Goal: Task Accomplishment & Management: Use online tool/utility

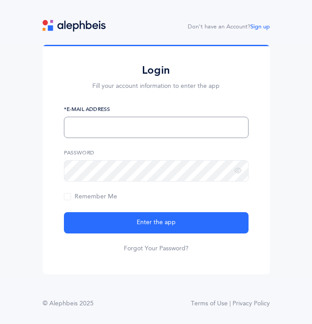
click at [164, 129] on input "text" at bounding box center [156, 127] width 185 height 21
type input "[EMAIL_ADDRESS][DOMAIN_NAME]"
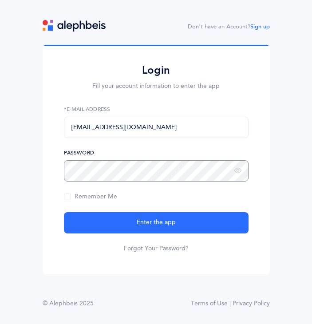
click at [64, 212] on button "Enter the app" at bounding box center [156, 222] width 185 height 21
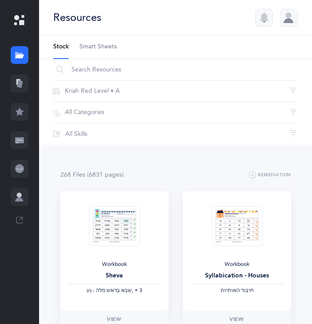
click at [21, 85] on icon at bounding box center [20, 84] width 6 height 8
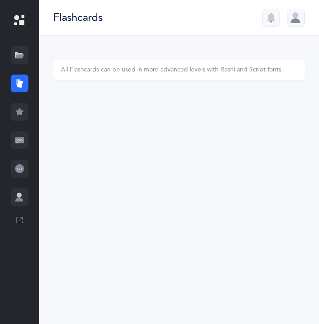
click at [25, 56] on div at bounding box center [20, 55] width 18 height 18
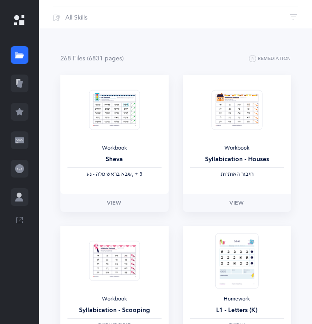
scroll to position [89, 0]
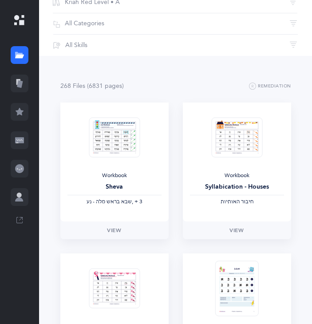
click at [19, 84] on icon at bounding box center [20, 84] width 6 height 8
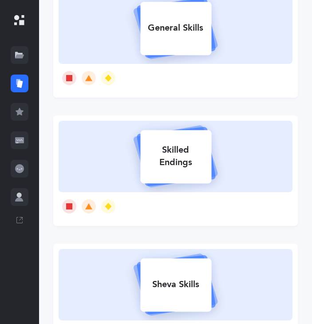
scroll to position [444, 0]
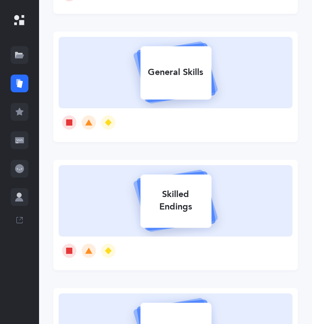
click at [221, 125] on div at bounding box center [176, 122] width 234 height 28
select select "single"
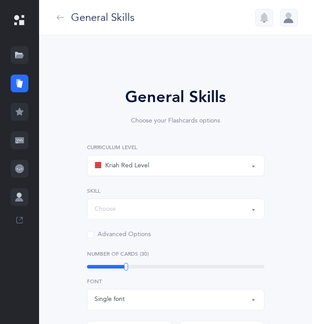
select select "Silent Letters"
select select
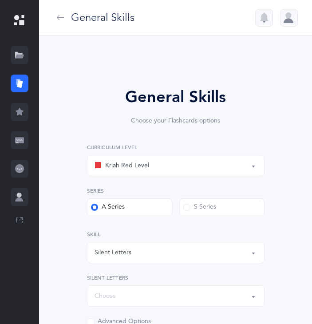
click at [197, 168] on div "Kriah Red Level" at bounding box center [176, 165] width 163 height 15
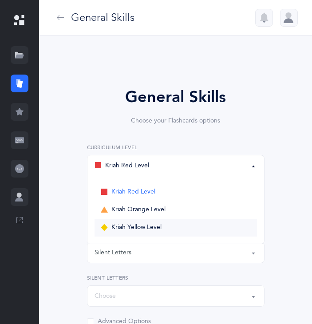
click at [137, 227] on span "Kriah Yellow Level" at bounding box center [137, 228] width 50 height 8
select select "5"
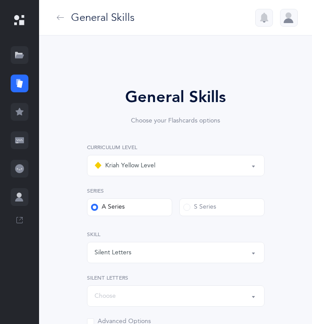
click at [220, 205] on label "S Series" at bounding box center [222, 208] width 85 height 18
click at [0, 0] on input "S Series" at bounding box center [0, 0] width 0 height 0
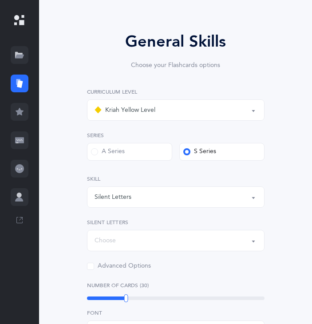
scroll to position [89, 0]
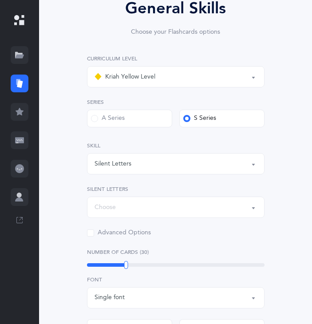
click at [162, 165] on div "Silent Letters" at bounding box center [176, 163] width 163 height 15
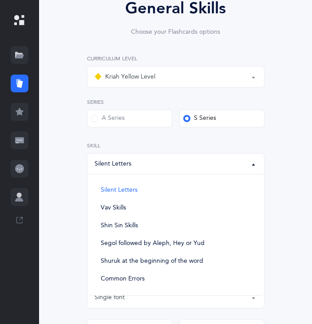
click at [162, 165] on div "Silent Letters" at bounding box center [176, 163] width 163 height 15
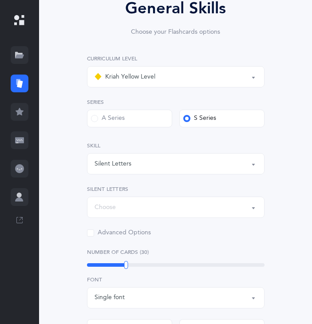
click at [160, 205] on div "Choose" at bounding box center [176, 207] width 163 height 15
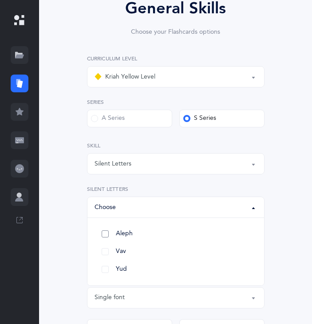
click at [108, 231] on link "Aleph" at bounding box center [176, 234] width 163 height 18
select select "82"
click at [108, 252] on link "Vav" at bounding box center [176, 252] width 163 height 18
click at [106, 268] on link "Yud" at bounding box center [176, 270] width 163 height 18
click at [283, 242] on div "General Skills Choose your Flashcards options Kriah Red Level Kriah Orange Leve…" at bounding box center [176, 267] width 216 height 543
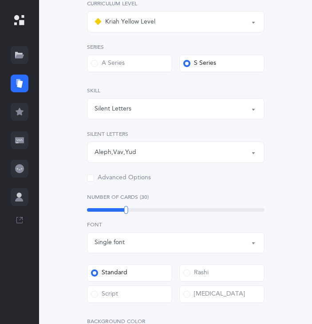
scroll to position [178, 0]
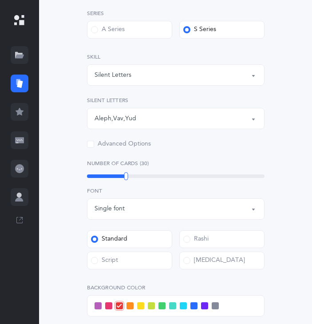
click at [92, 146] on span at bounding box center [90, 144] width 7 height 7
click at [0, 0] on input "Advanced Options" at bounding box center [0, 0] width 0 height 0
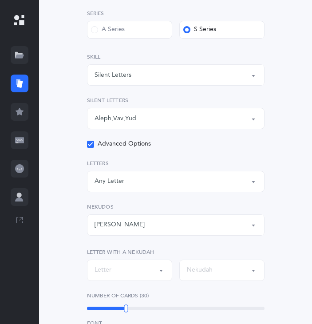
click at [90, 146] on icon at bounding box center [90, 144] width 5 height 5
click at [0, 0] on input "Advanced Options" at bounding box center [0, 0] width 0 height 0
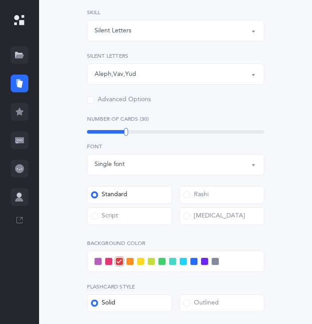
scroll to position [267, 0]
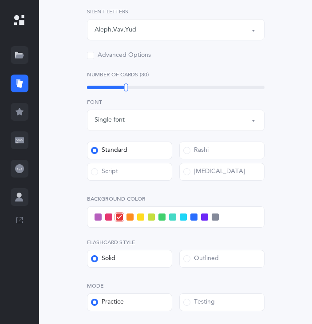
click at [194, 216] on span at bounding box center [194, 217] width 7 height 7
click at [0, 0] on input "checkbox" at bounding box center [0, 0] width 0 height 0
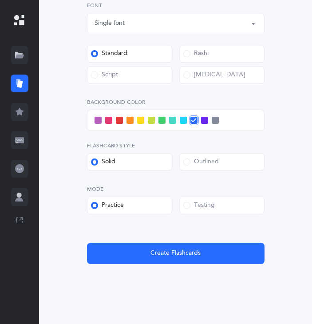
scroll to position [375, 0]
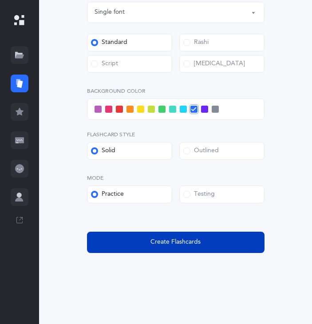
click at [196, 248] on button "Create Flashcards" at bounding box center [176, 242] width 178 height 21
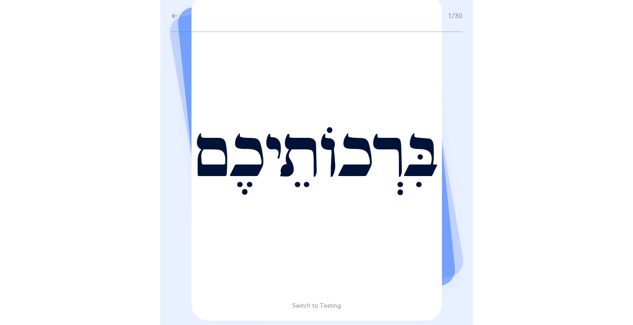
scroll to position [0, 0]
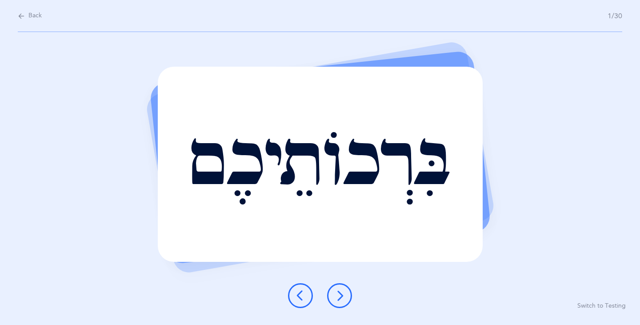
click at [319, 297] on icon at bounding box center [339, 295] width 11 height 11
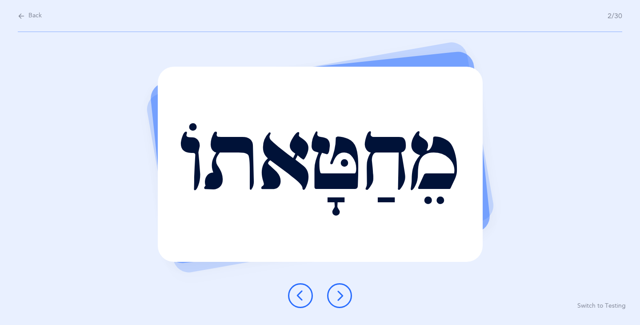
click at [319, 297] on icon at bounding box center [339, 295] width 11 height 11
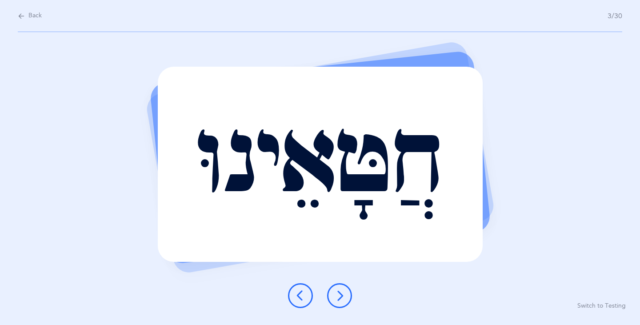
click at [212, 34] on div "חֲטָּאֵינוּ Report incorrect word Switch to Testing" at bounding box center [320, 178] width 640 height 293
click at [20, 16] on icon at bounding box center [21, 16] width 7 height 10
select select "5"
select select "Silent Letters"
select select "single"
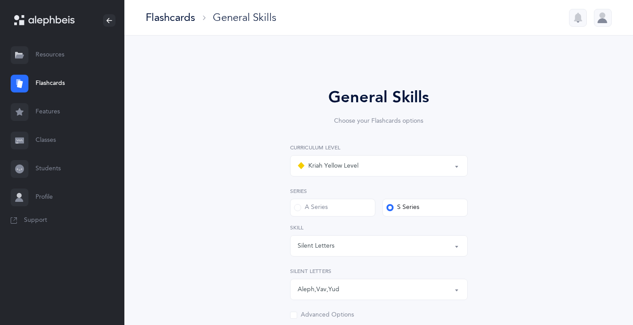
click at [40, 113] on link "Features" at bounding box center [62, 112] width 124 height 28
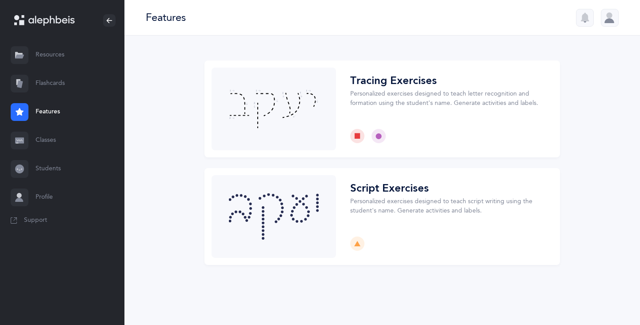
click at [41, 143] on link "Classes" at bounding box center [62, 140] width 124 height 28
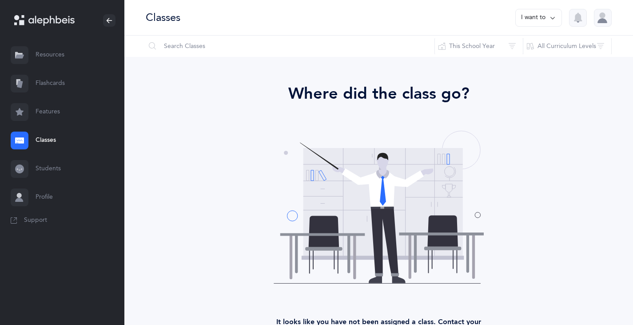
click at [40, 115] on link "Features" at bounding box center [62, 112] width 124 height 28
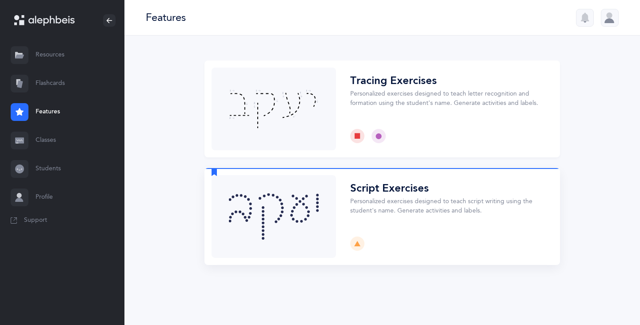
click at [319, 222] on button "Choose" at bounding box center [382, 216] width 356 height 97
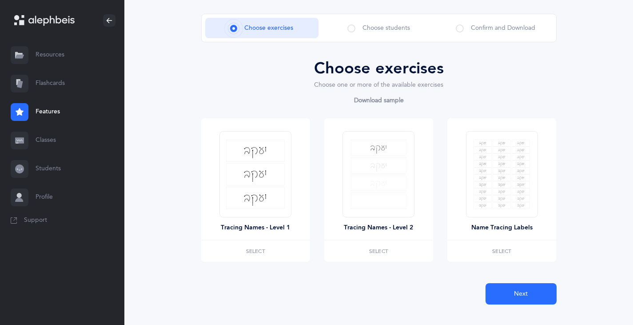
scroll to position [62, 0]
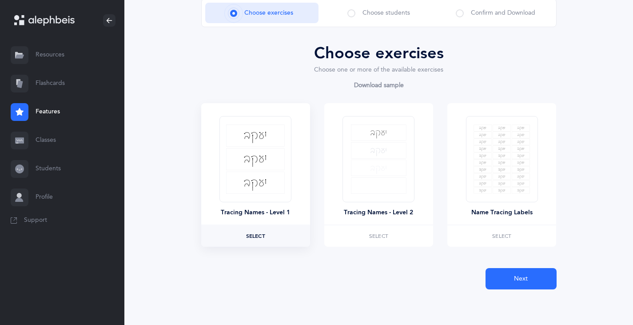
click at [259, 237] on span "Select" at bounding box center [255, 235] width 19 height 5
click at [319, 272] on button "Next" at bounding box center [521, 278] width 71 height 21
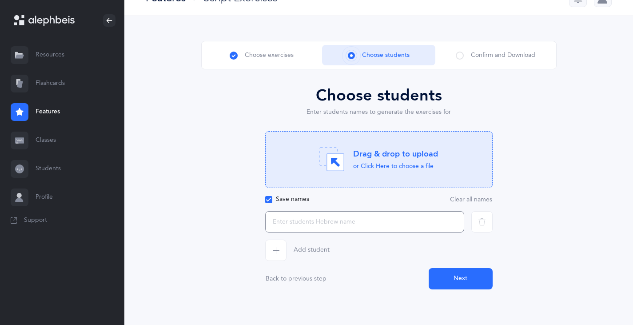
click at [312, 216] on input "text" at bounding box center [364, 221] width 199 height 21
type input "יעקוב"
click at [319, 282] on button "Next" at bounding box center [461, 278] width 64 height 21
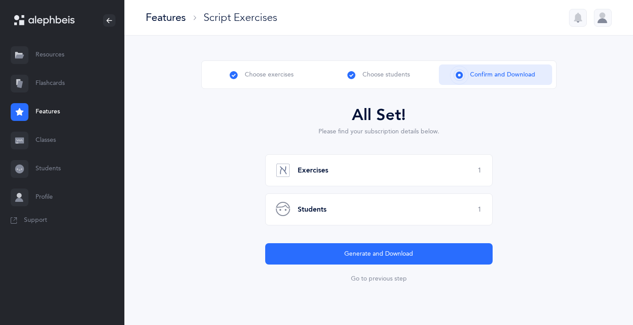
scroll to position [0, 0]
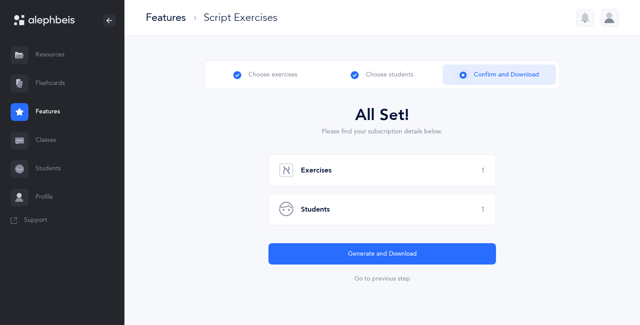
click at [319, 167] on div "Exercises 1" at bounding box center [382, 170] width 228 height 32
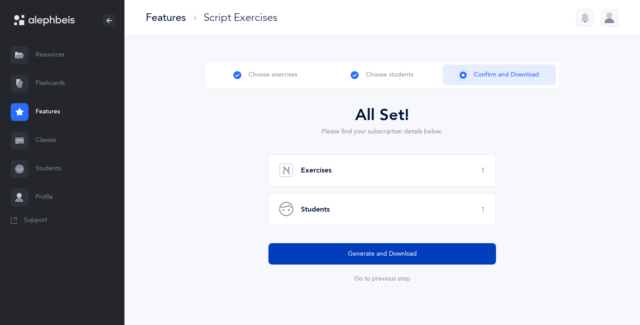
click at [319, 256] on span "Generate and Download" at bounding box center [382, 253] width 69 height 9
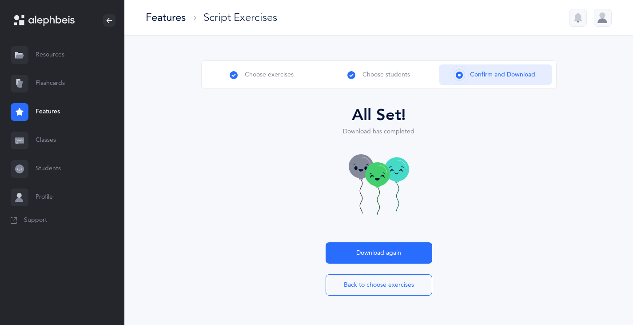
click at [54, 52] on link "Resources" at bounding box center [62, 55] width 124 height 28
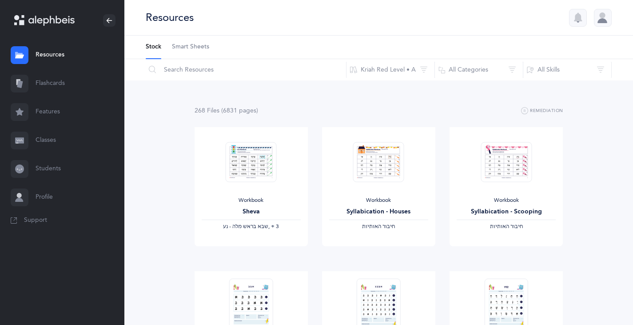
click at [35, 112] on link "Features" at bounding box center [62, 112] width 124 height 28
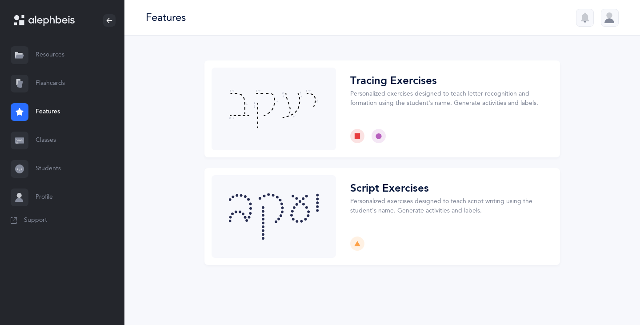
click at [45, 142] on link "Classes" at bounding box center [62, 140] width 124 height 28
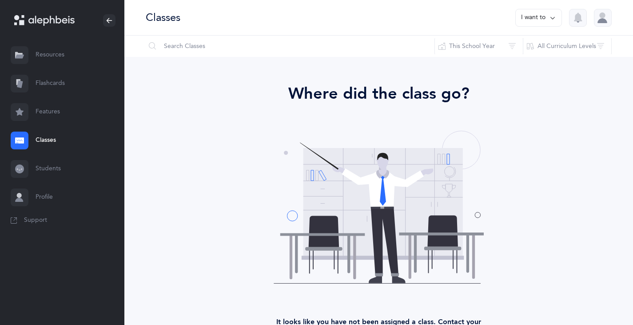
click at [44, 169] on link "Students" at bounding box center [62, 169] width 124 height 28
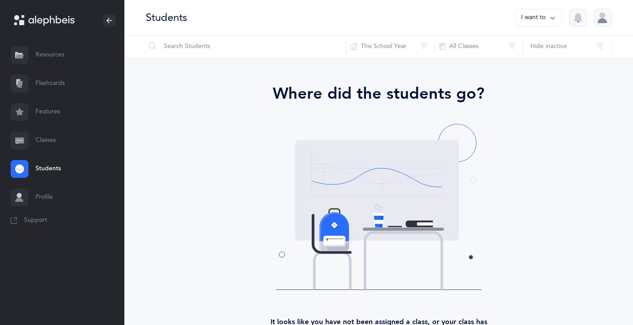
click at [53, 52] on link "Resources" at bounding box center [62, 55] width 124 height 28
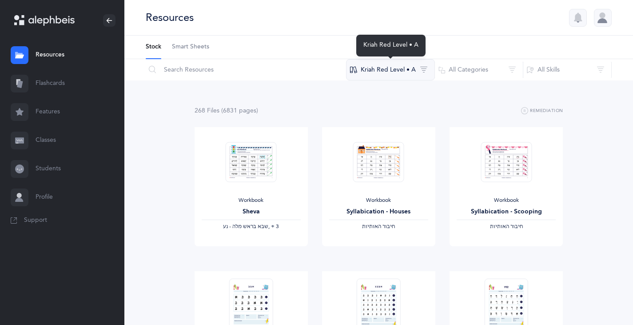
click at [319, 68] on button "Kriah Red Level • A" at bounding box center [390, 69] width 89 height 21
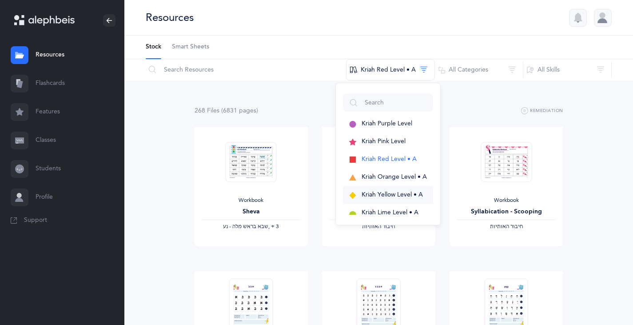
click at [319, 193] on span "Kriah Yellow Level • A" at bounding box center [392, 194] width 61 height 7
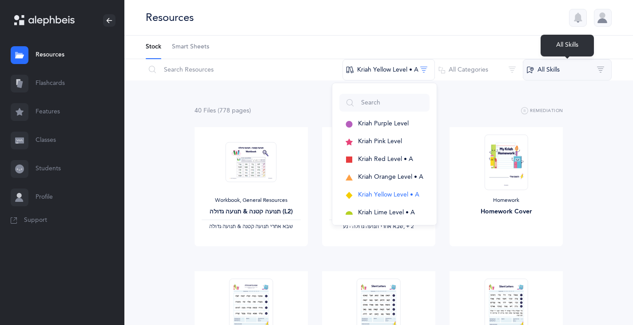
click at [319, 70] on button "All Skills" at bounding box center [567, 69] width 89 height 21
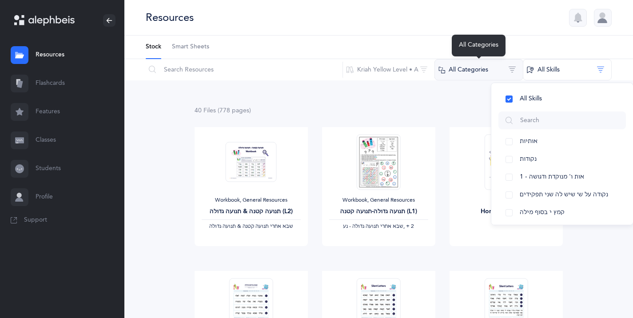
click at [319, 68] on button "All Categories" at bounding box center [479, 69] width 89 height 21
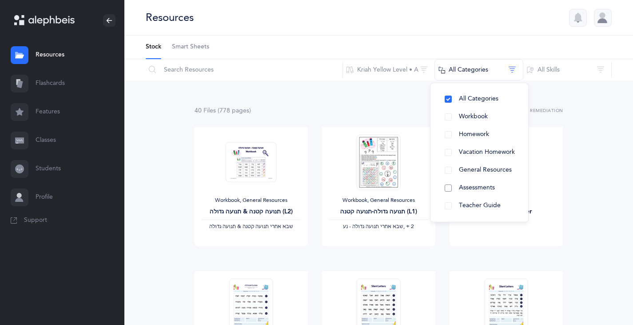
click at [319, 186] on button "Assessments" at bounding box center [480, 188] width 84 height 18
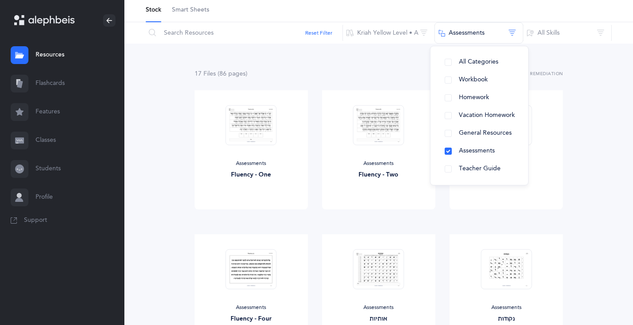
scroll to position [44, 0]
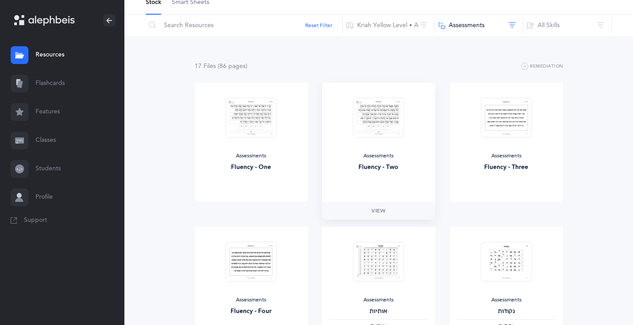
click at [319, 128] on img at bounding box center [378, 117] width 51 height 40
click at [319, 210] on link "View" at bounding box center [378, 211] width 113 height 18
click at [319, 25] on button "Assessments" at bounding box center [479, 25] width 89 height 21
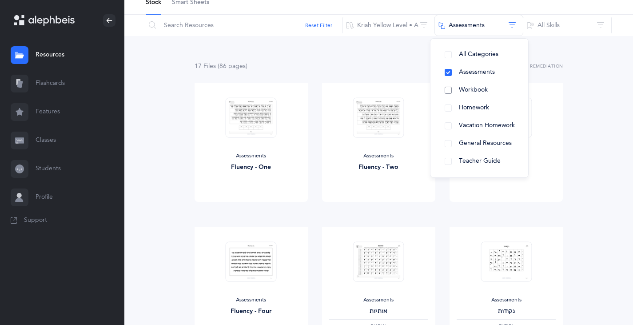
click at [319, 90] on button "Workbook" at bounding box center [480, 90] width 84 height 18
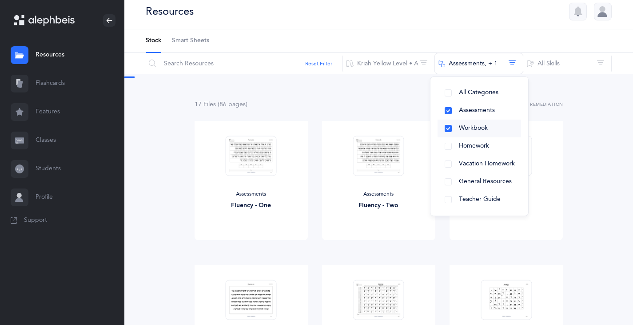
scroll to position [0, 0]
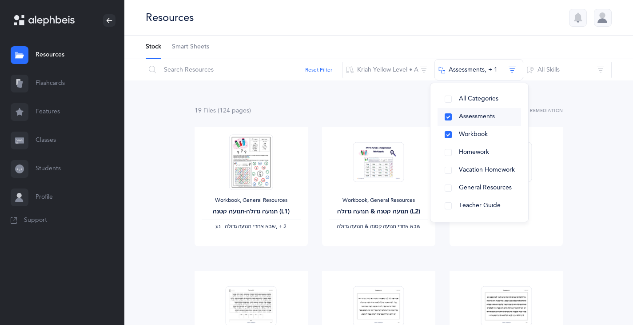
click at [319, 117] on button "Assessments" at bounding box center [480, 117] width 84 height 18
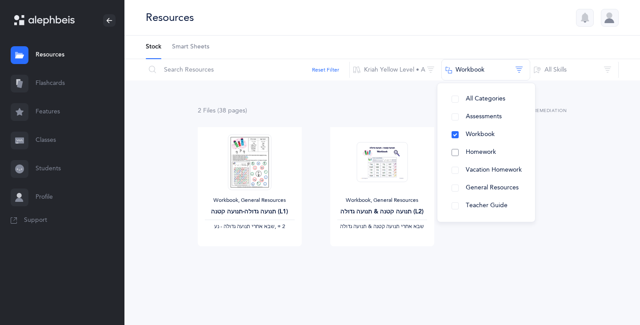
click at [319, 153] on button "Homework" at bounding box center [486, 153] width 84 height 18
click at [319, 136] on button "Workbook" at bounding box center [486, 135] width 84 height 18
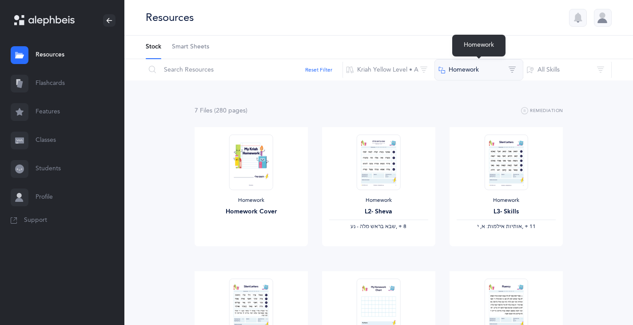
click at [319, 68] on button "Homework" at bounding box center [479, 69] width 89 height 21
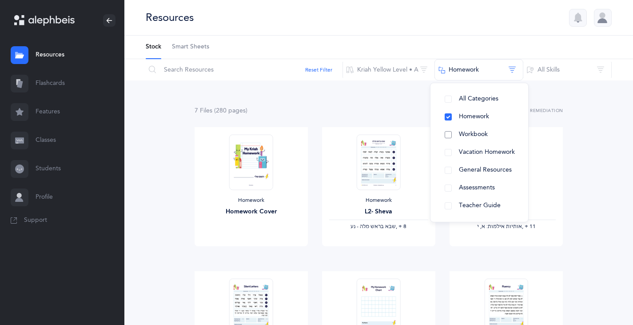
click at [319, 134] on button "Workbook" at bounding box center [480, 135] width 84 height 18
click at [319, 115] on button "Homework" at bounding box center [480, 117] width 84 height 18
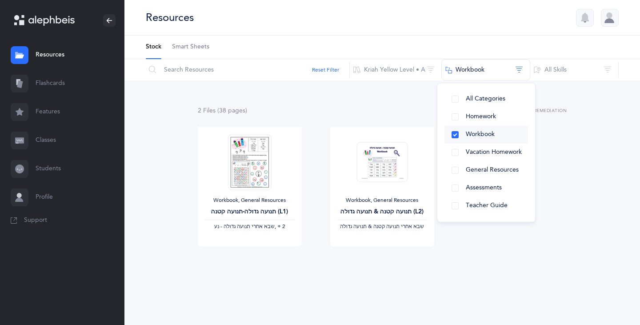
click at [319, 135] on button "Workbook" at bounding box center [486, 135] width 84 height 18
